Goal: Task Accomplishment & Management: Use online tool/utility

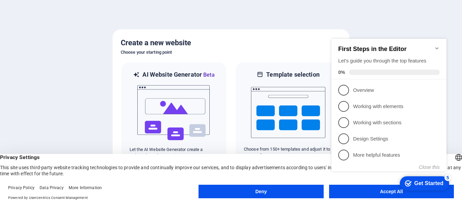
click at [439, 46] on icon "Minimize checklist" at bounding box center [437, 48] width 5 height 5
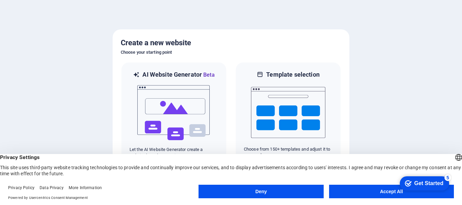
click at [435, 194] on div "checkmark Get Started 5 First Steps in the Editor Let's guide you through the t…" at bounding box center [424, 183] width 58 height 20
click at [364, 191] on button "Accept All" at bounding box center [391, 192] width 125 height 14
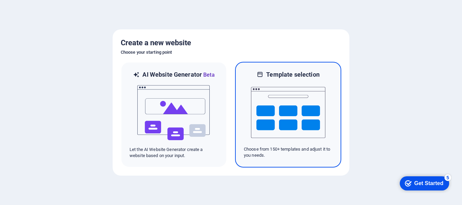
click at [274, 89] on img at bounding box center [288, 113] width 74 height 68
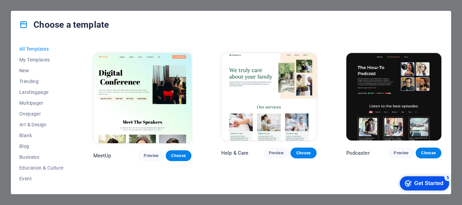
scroll to position [406, 0]
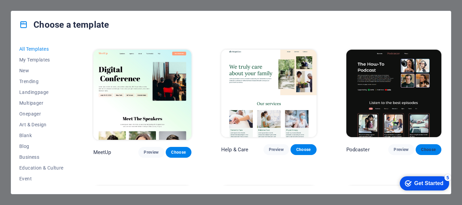
click at [426, 147] on span "Choose" at bounding box center [428, 149] width 15 height 5
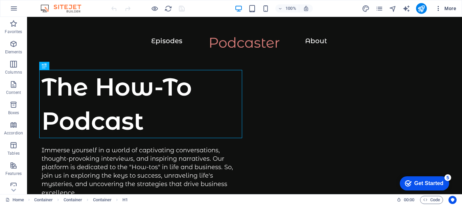
click at [446, 8] on span "More" at bounding box center [445, 8] width 21 height 7
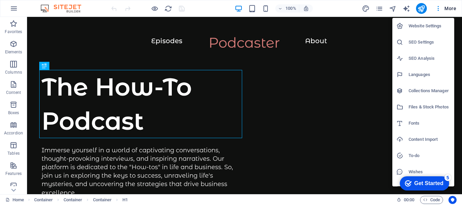
click at [324, 69] on div at bounding box center [231, 102] width 462 height 205
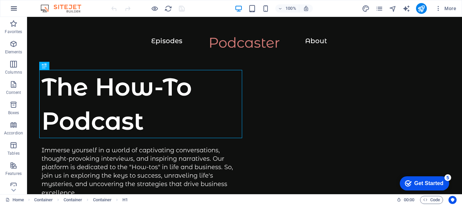
drag, startPoint x: 24, startPoint y: 7, endPoint x: 21, endPoint y: 7, distance: 3.7
click at [24, 7] on div "100% More" at bounding box center [231, 8] width 462 height 16
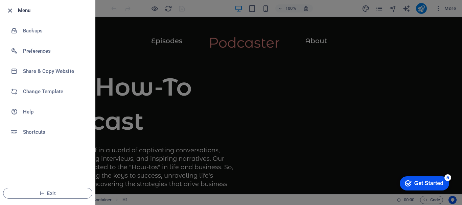
click at [11, 9] on icon "button" at bounding box center [10, 11] width 8 height 8
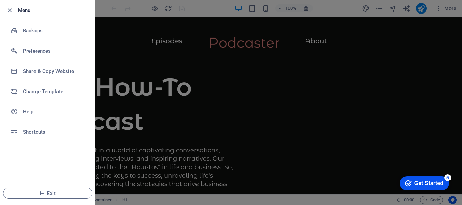
click at [37, 199] on li "Exit" at bounding box center [47, 193] width 95 height 23
click at [36, 195] on span "Exit" at bounding box center [48, 193] width 78 height 5
